Goal: Task Accomplishment & Management: Complete application form

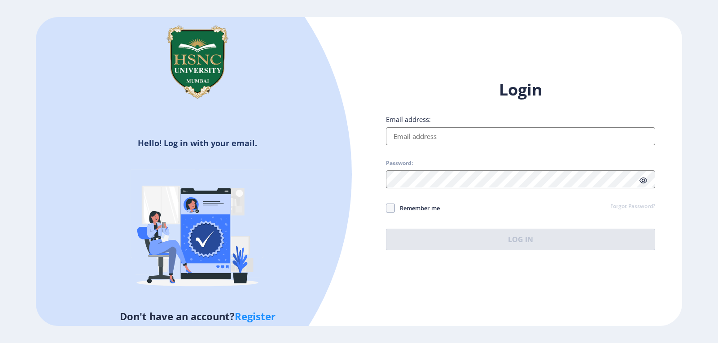
type input "[EMAIL_ADDRESS][DOMAIN_NAME]"
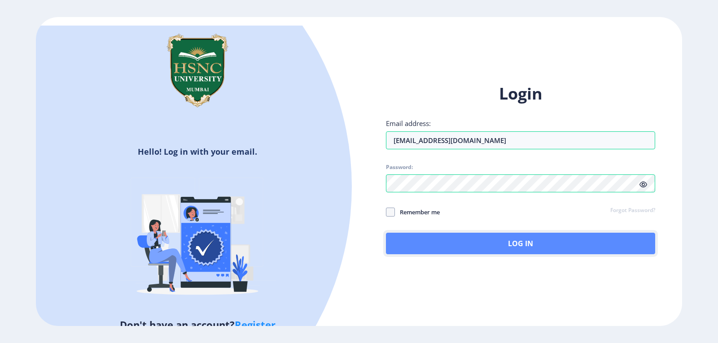
click at [426, 244] on button "Log In" at bounding box center [520, 244] width 269 height 22
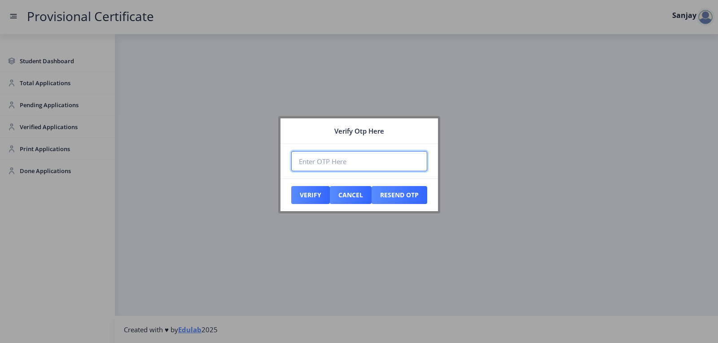
paste input "852116"
type input "852116"
click at [314, 191] on button "Verify" at bounding box center [310, 195] width 39 height 18
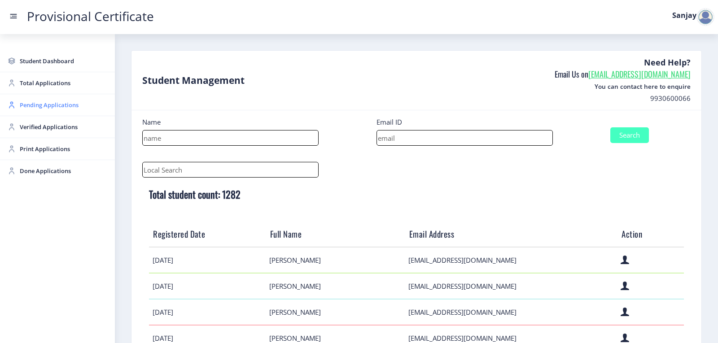
click at [65, 105] on span "Pending Applications" at bounding box center [64, 105] width 88 height 11
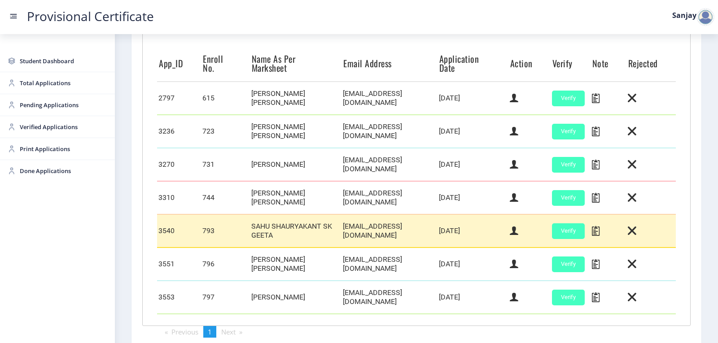
scroll to position [285, 0]
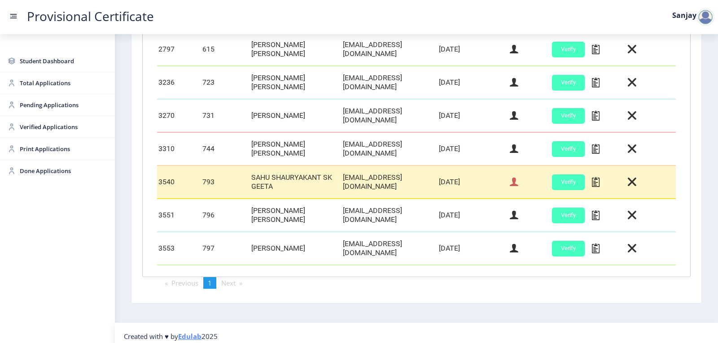
click at [512, 183] on icon at bounding box center [514, 182] width 9 height 12
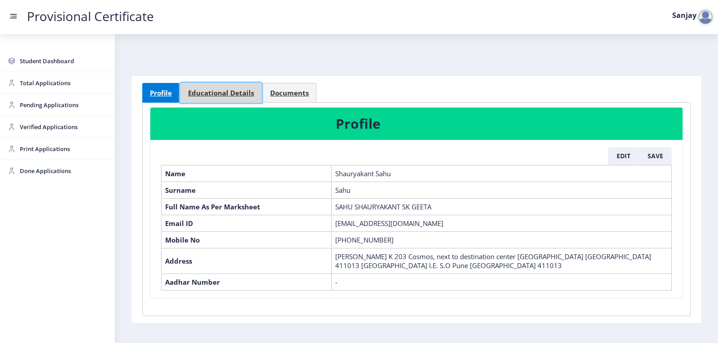
click at [241, 98] on link "Educational Details" at bounding box center [220, 93] width 81 height 20
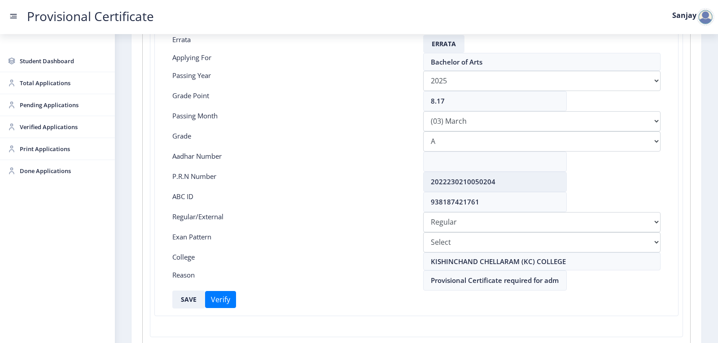
scroll to position [135, 0]
drag, startPoint x: 430, startPoint y: 180, endPoint x: 519, endPoint y: 166, distance: 89.4
click at [518, 167] on nb-card-body "Errata Errata Applying For Bachelor of Arts Passing Year [DATE] 2024 2023 2022 …" at bounding box center [417, 171] width 510 height 288
drag, startPoint x: 454, startPoint y: 98, endPoint x: 416, endPoint y: 103, distance: 38.5
click at [416, 103] on div "8.17" at bounding box center [541, 101] width 251 height 20
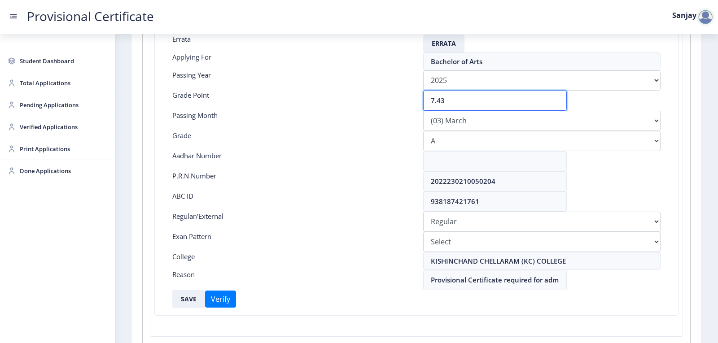
type input "7.43"
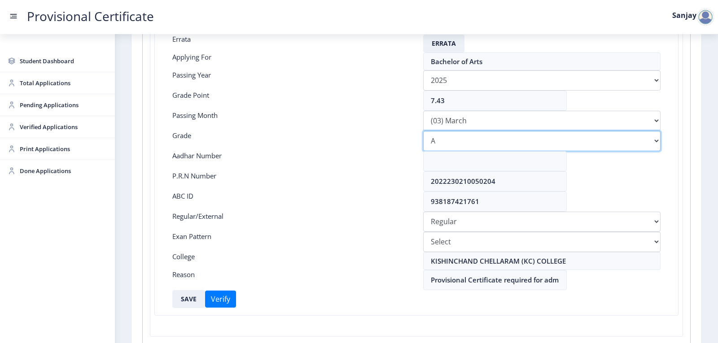
click at [442, 146] on select "Select Grade O A+ A B+ B C D F(Fail)" at bounding box center [541, 141] width 237 height 20
select select "B+"
click at [423, 131] on select "Select Grade O A+ A B+ B C D F(Fail)" at bounding box center [541, 141] width 237 height 20
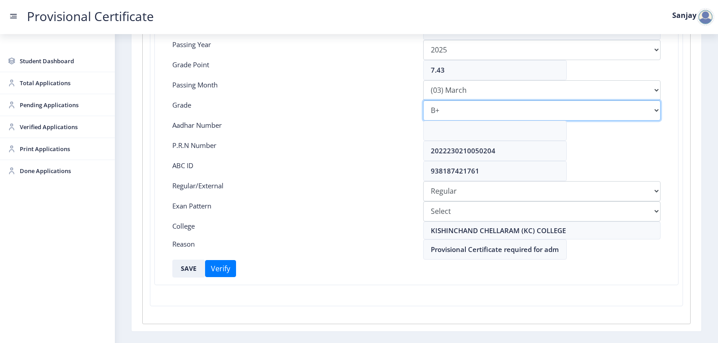
scroll to position [200, 0]
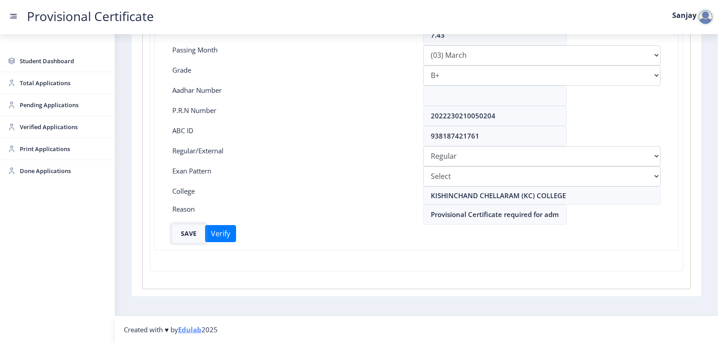
click at [192, 232] on button "SAVE" at bounding box center [188, 234] width 33 height 18
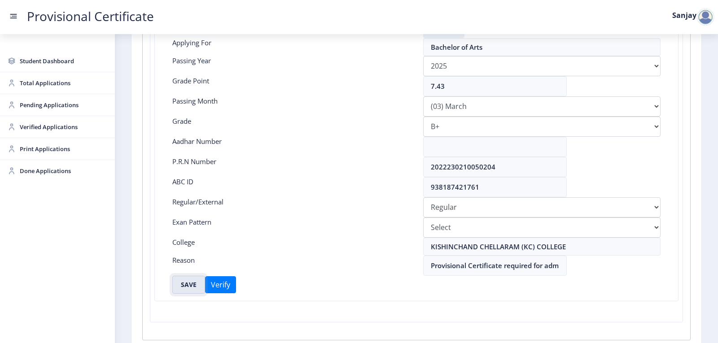
scroll to position [0, 0]
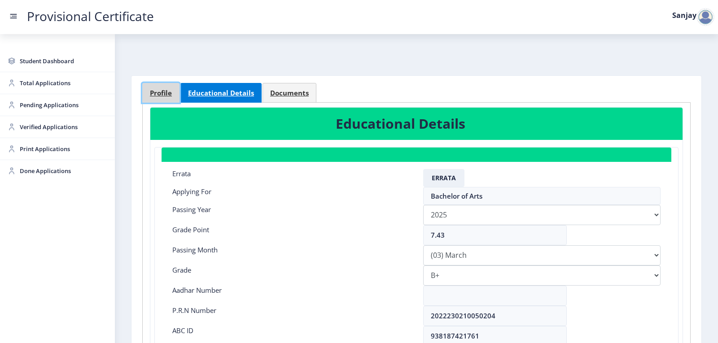
click at [160, 96] on span "Profile" at bounding box center [161, 93] width 22 height 7
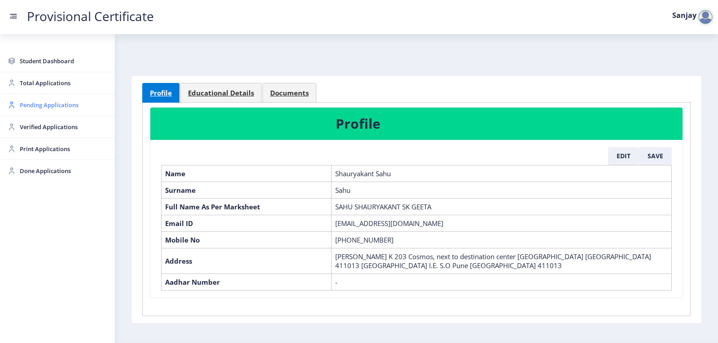
click at [63, 107] on span "Pending Applications" at bounding box center [64, 105] width 88 height 11
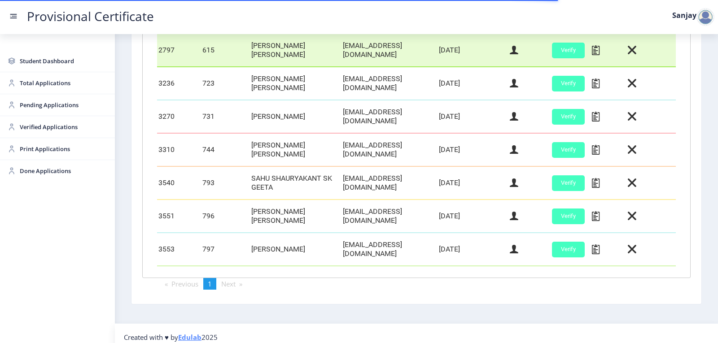
scroll to position [285, 0]
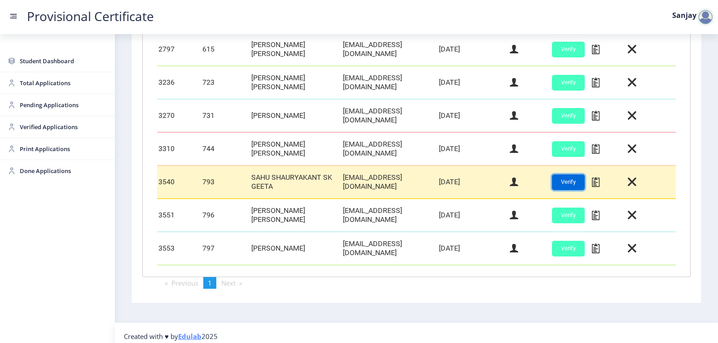
click at [565, 182] on button "Verify" at bounding box center [568, 183] width 33 height 16
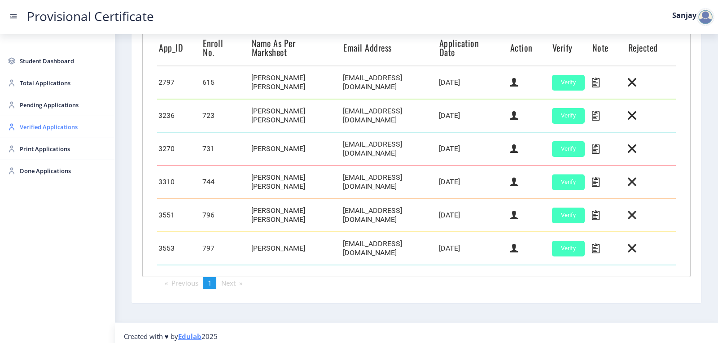
click at [35, 124] on span "Verified Applications" at bounding box center [64, 127] width 88 height 11
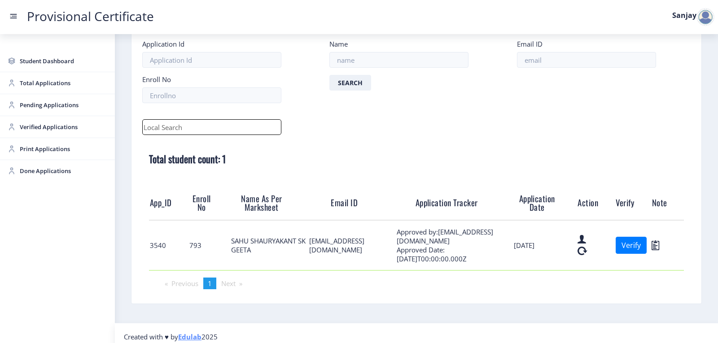
scroll to position [55, 0]
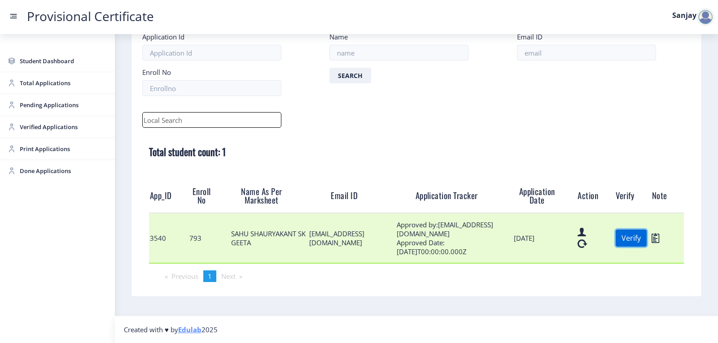
click at [616, 243] on button "Verify" at bounding box center [631, 238] width 31 height 17
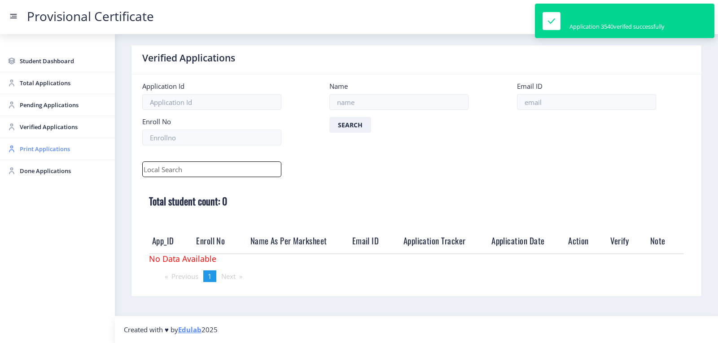
click at [50, 152] on span "Print Applications" at bounding box center [64, 149] width 88 height 11
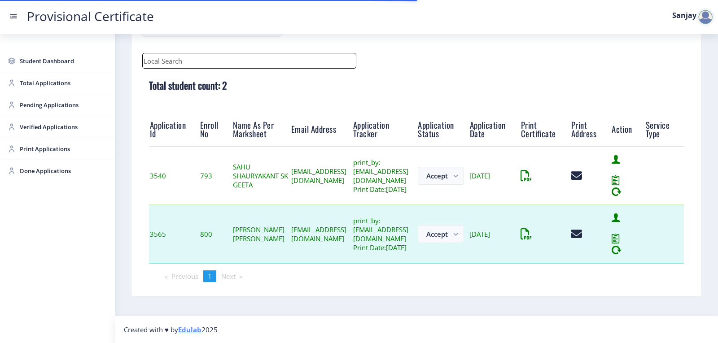
scroll to position [128, 0]
click at [610, 229] on div at bounding box center [590, 234] width 39 height 11
click at [575, 231] on icon at bounding box center [573, 234] width 4 height 11
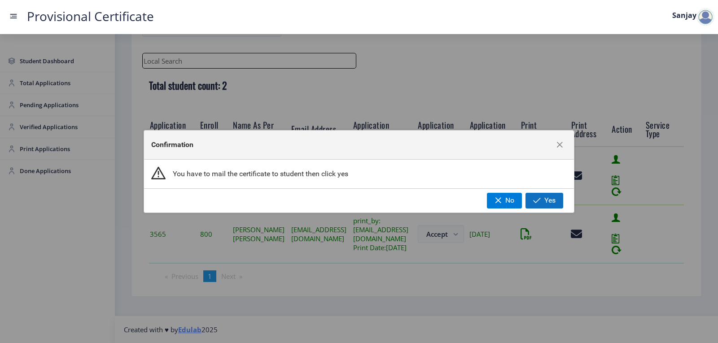
click at [537, 200] on span "button" at bounding box center [537, 200] width 8 height 7
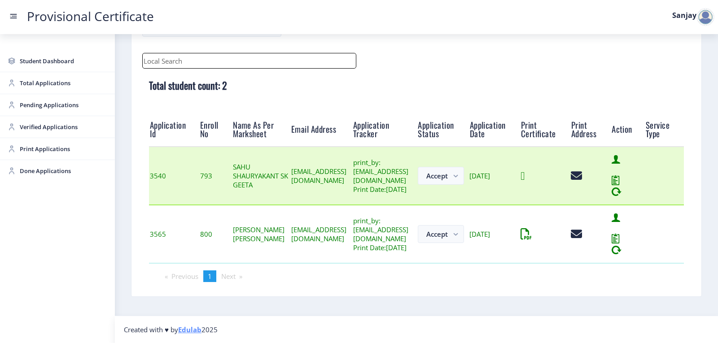
click at [524, 178] on icon at bounding box center [522, 175] width 4 height 11
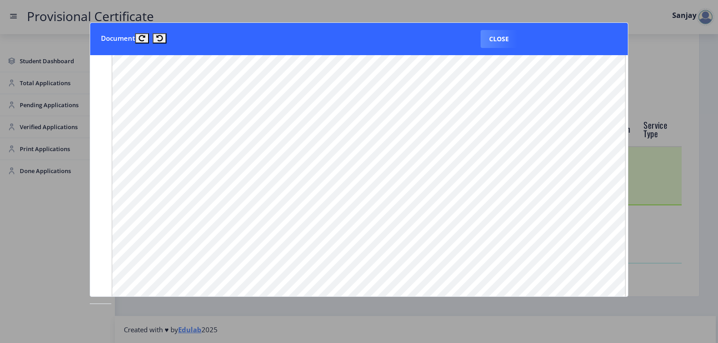
scroll to position [0, 0]
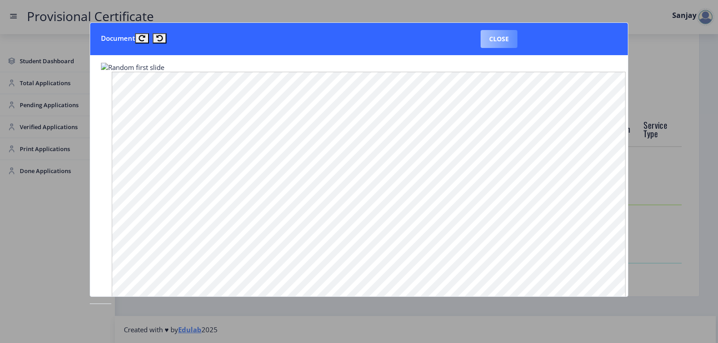
click at [512, 40] on button "Close" at bounding box center [499, 39] width 37 height 18
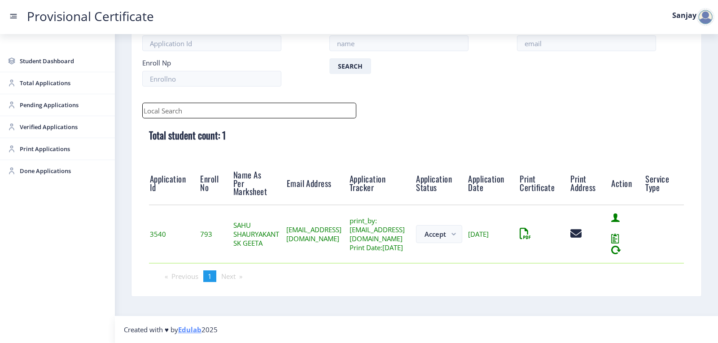
scroll to position [70, 0]
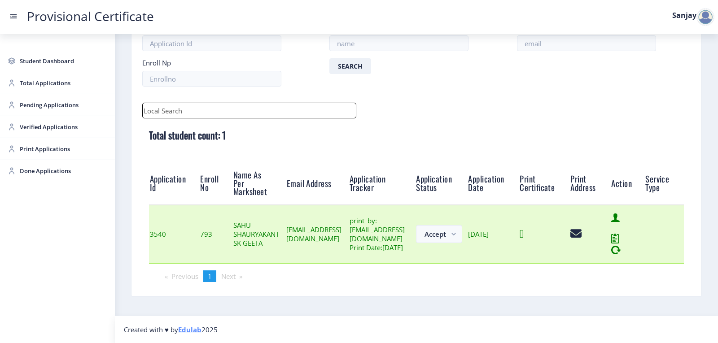
click at [524, 235] on icon at bounding box center [522, 233] width 4 height 11
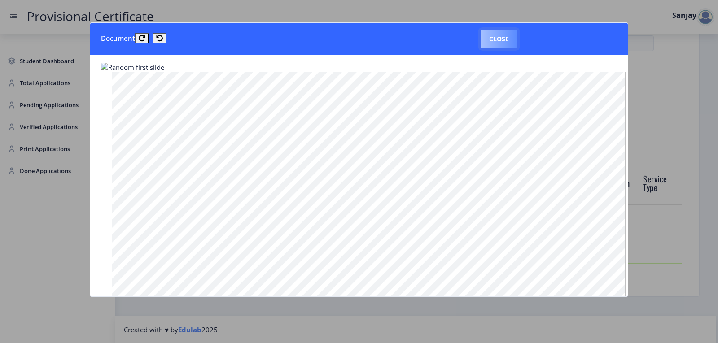
click at [497, 39] on button "Close" at bounding box center [499, 39] width 37 height 18
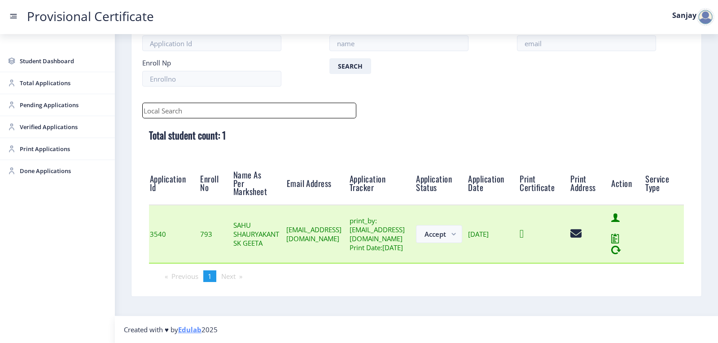
click at [524, 232] on icon at bounding box center [522, 233] width 4 height 11
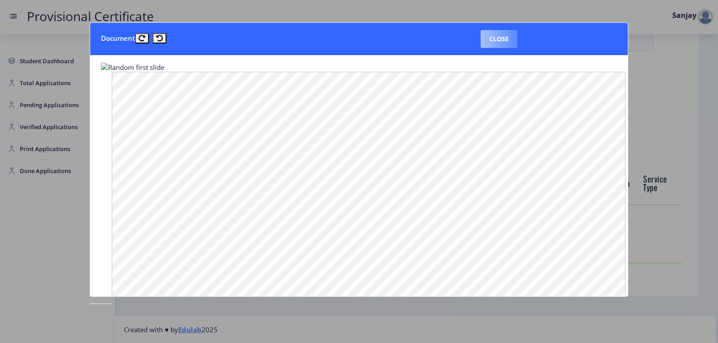
click at [498, 44] on button "Close" at bounding box center [499, 39] width 37 height 18
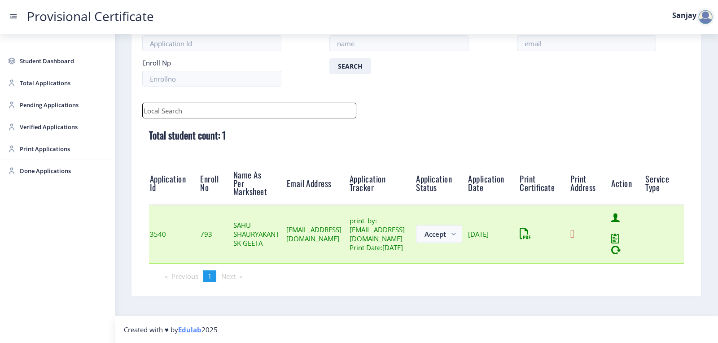
click at [574, 230] on icon at bounding box center [572, 233] width 4 height 11
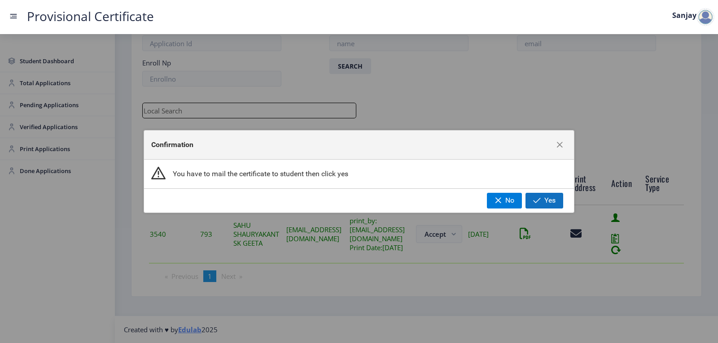
click at [534, 200] on span "button" at bounding box center [537, 200] width 8 height 7
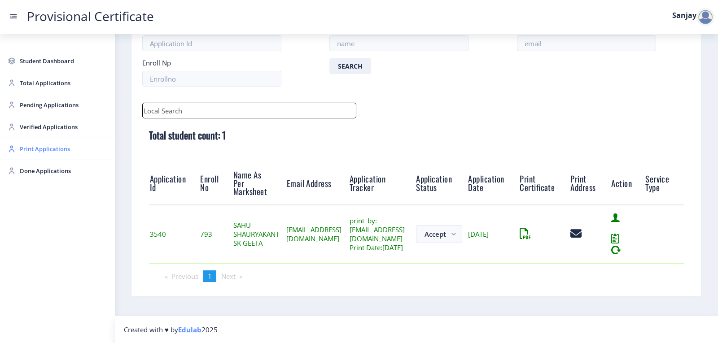
scroll to position [10, 0]
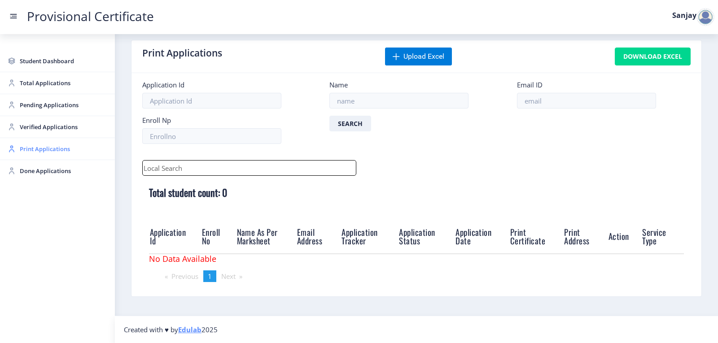
click at [22, 150] on span "Print Applications" at bounding box center [64, 149] width 88 height 11
click at [26, 152] on span "Print Applications" at bounding box center [64, 149] width 88 height 11
click at [27, 174] on span "Done Applications" at bounding box center [64, 171] width 88 height 11
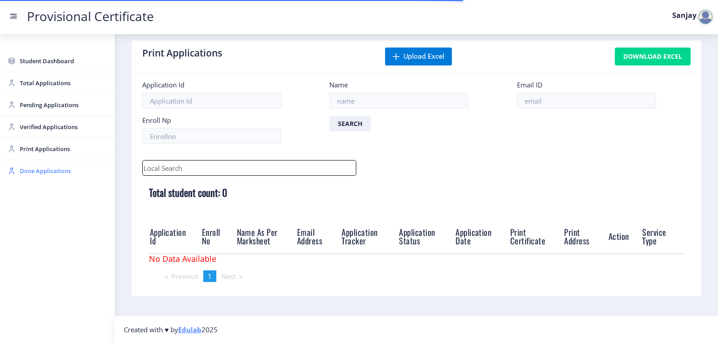
click at [27, 174] on span "Done Applications" at bounding box center [64, 171] width 88 height 11
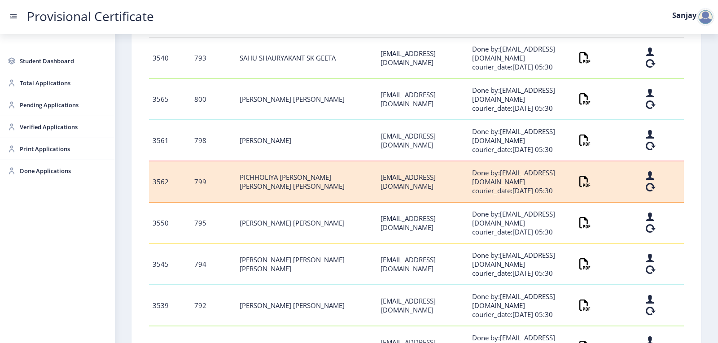
scroll to position [224, 0]
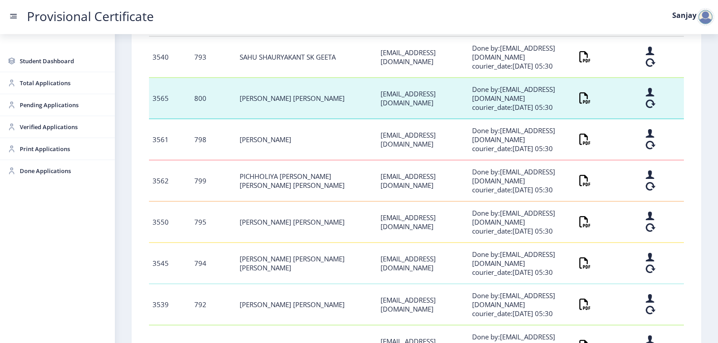
click at [581, 104] on td at bounding box center [609, 98] width 66 height 41
click at [581, 104] on icon at bounding box center [581, 98] width 4 height 11
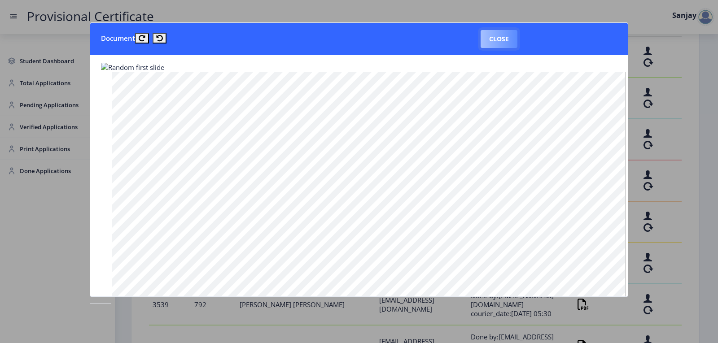
click at [501, 39] on button "Close" at bounding box center [499, 39] width 37 height 18
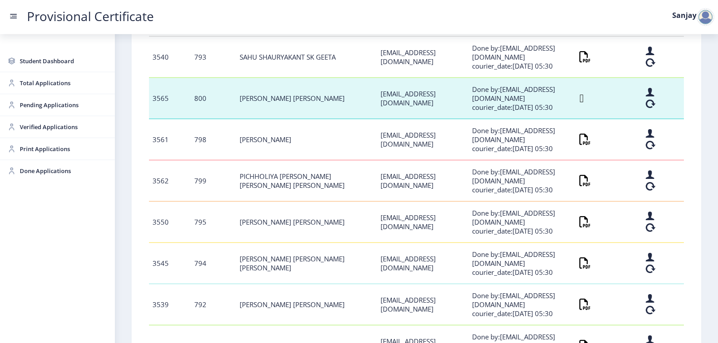
click at [579, 97] on icon at bounding box center [581, 98] width 4 height 11
click at [579, 96] on icon at bounding box center [581, 98] width 4 height 11
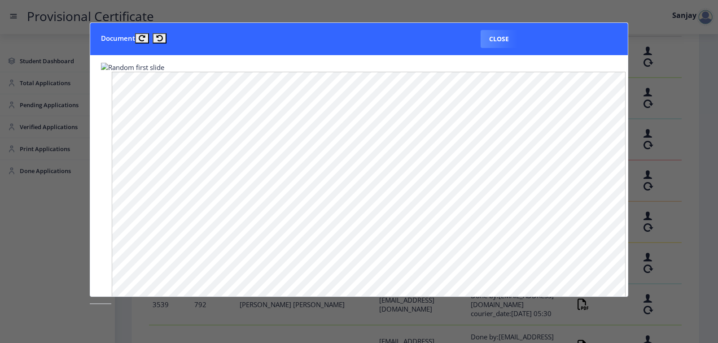
click at [105, 66] on img at bounding box center [132, 67] width 63 height 9
click at [502, 41] on button "Close" at bounding box center [499, 39] width 37 height 18
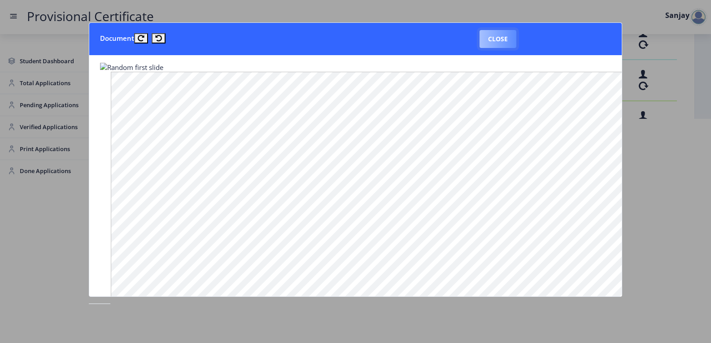
click at [498, 42] on button "Close" at bounding box center [498, 39] width 37 height 18
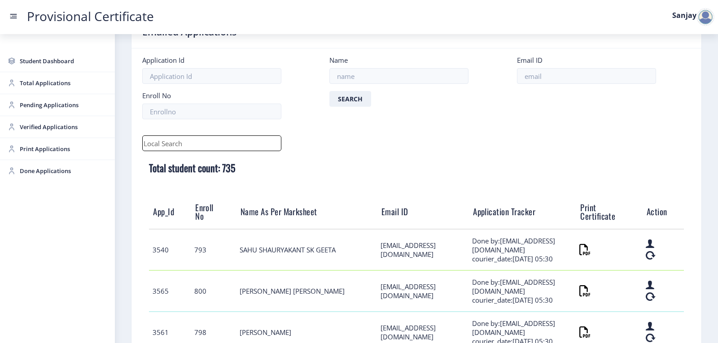
scroll to position [0, 0]
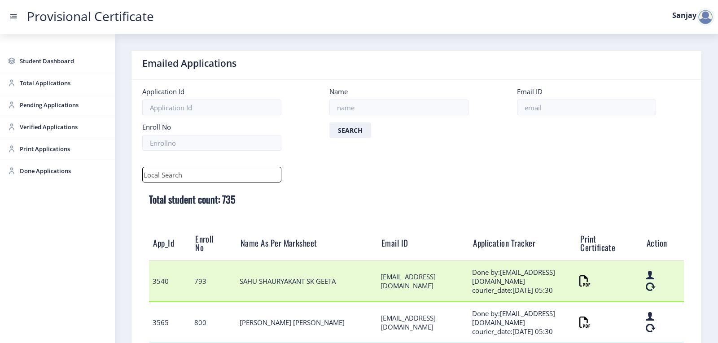
click at [584, 283] on td at bounding box center [609, 281] width 66 height 41
click at [583, 283] on icon at bounding box center [581, 281] width 4 height 11
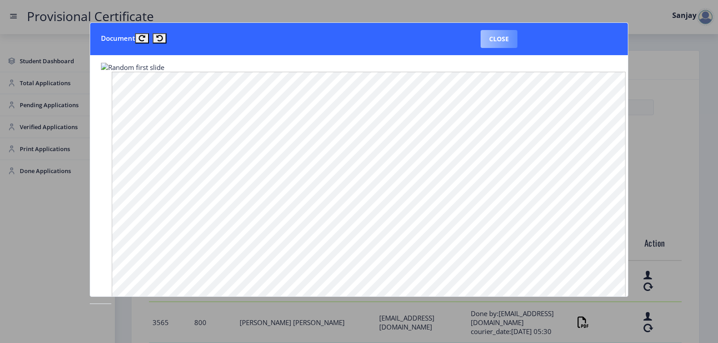
click at [511, 44] on button "Close" at bounding box center [499, 39] width 37 height 18
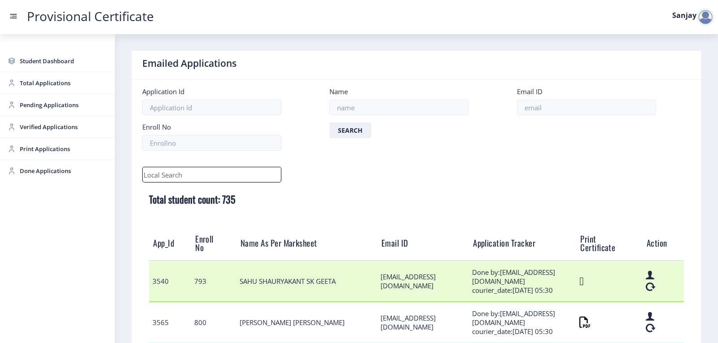
click at [582, 281] on icon at bounding box center [581, 281] width 4 height 11
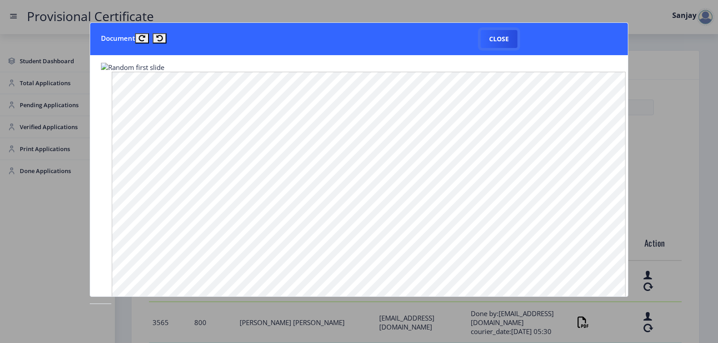
click at [491, 43] on button "Close" at bounding box center [499, 39] width 37 height 18
